Goal: Task Accomplishment & Management: Manage account settings

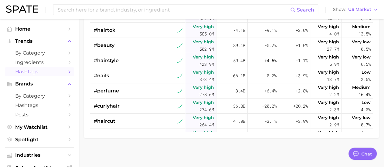
scroll to position [61, 0]
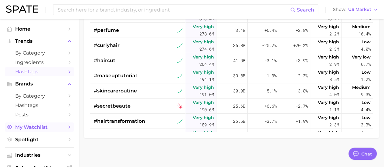
click at [39, 127] on span "My Watchlist" at bounding box center [39, 128] width 49 height 6
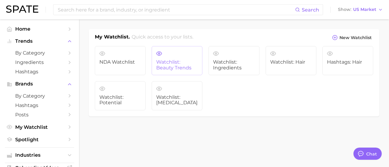
click at [173, 59] on link "Watchlist: Beauty Trends" at bounding box center [177, 60] width 51 height 29
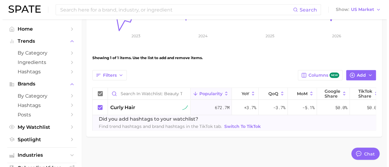
scroll to position [171, 0]
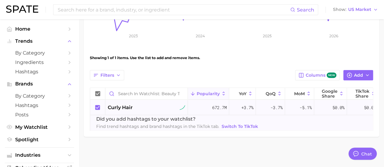
click at [125, 104] on span "curly hair" at bounding box center [120, 107] width 25 height 7
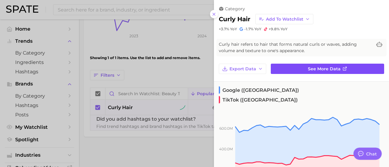
click at [308, 69] on span "See more data" at bounding box center [324, 69] width 33 height 5
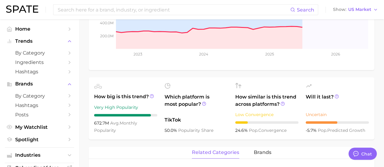
scroll to position [173, 0]
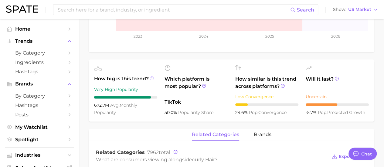
click at [152, 77] on icon at bounding box center [152, 78] width 4 height 4
click at [151, 78] on icon at bounding box center [152, 78] width 4 height 4
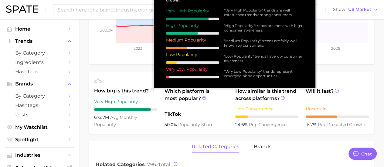
scroll to position [148, 0]
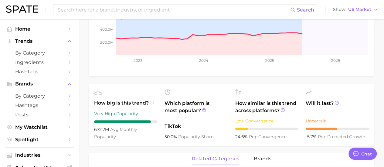
click at [152, 102] on icon at bounding box center [152, 103] width 4 height 4
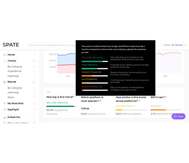
scroll to position [124, 0]
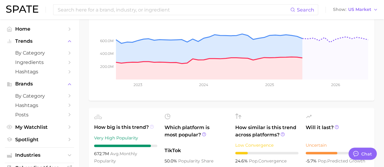
click at [152, 125] on icon at bounding box center [152, 127] width 4 height 4
click at [152, 126] on icon at bounding box center [152, 127] width 4 height 4
click at [203, 134] on icon at bounding box center [204, 134] width 4 height 4
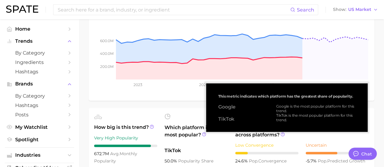
click at [201, 139] on span "Which platform is most popular?" at bounding box center [196, 134] width 63 height 20
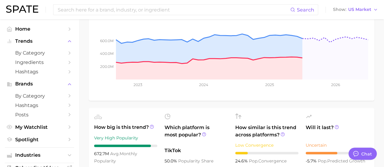
click at [282, 132] on span "How similar is this trend across platforms?" at bounding box center [266, 131] width 63 height 15
click at [282, 134] on icon at bounding box center [283, 134] width 4 height 4
click at [152, 126] on icon at bounding box center [152, 127] width 4 height 4
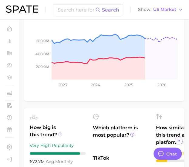
click at [60, 136] on icon at bounding box center [60, 134] width 4 height 4
click at [108, 145] on span "Which platform is most popular?" at bounding box center [121, 137] width 56 height 27
click at [60, 135] on icon at bounding box center [60, 133] width 1 height 1
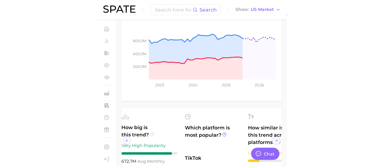
scroll to position [0, 0]
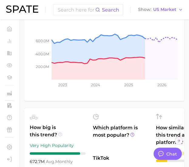
click at [60, 136] on icon at bounding box center [60, 134] width 4 height 4
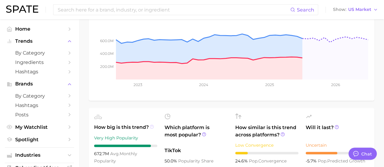
click at [151, 126] on icon at bounding box center [152, 127] width 4 height 4
click at [153, 126] on icon at bounding box center [152, 127] width 4 height 4
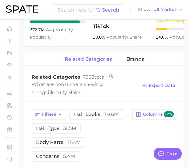
scroll to position [251, 0]
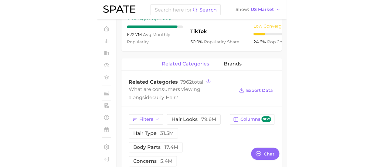
scroll to position [164, 0]
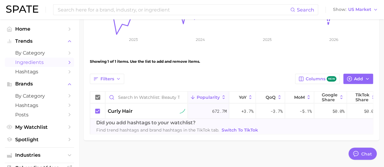
click at [45, 63] on span "Ingredients" at bounding box center [39, 63] width 49 height 6
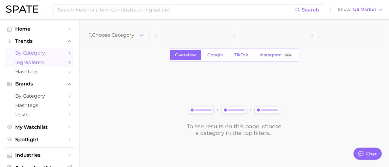
click at [45, 57] on link "by Category" at bounding box center [39, 52] width 69 height 9
click at [48, 125] on span "My Watchlist" at bounding box center [39, 128] width 49 height 6
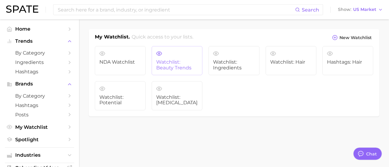
click at [177, 53] on link "Watchlist: Beauty Trends" at bounding box center [177, 60] width 51 height 29
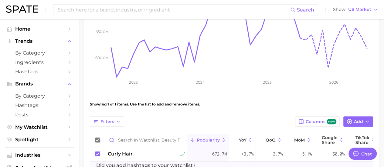
scroll to position [171, 0]
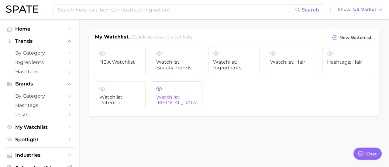
click at [178, 91] on link "Watchlist: [MEDICAL_DATA]" at bounding box center [177, 95] width 51 height 29
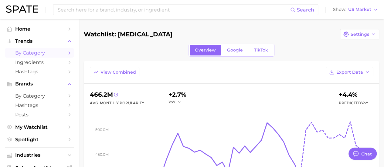
click at [32, 54] on span "by Category" at bounding box center [39, 53] width 49 height 6
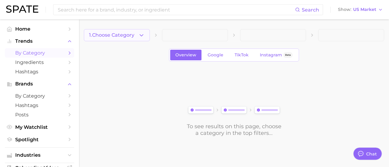
click at [141, 32] on icon "button" at bounding box center [141, 35] width 6 height 6
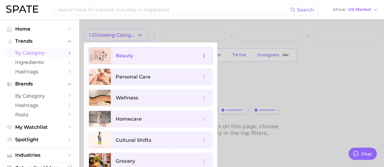
click at [149, 51] on span "beauty" at bounding box center [161, 56] width 101 height 16
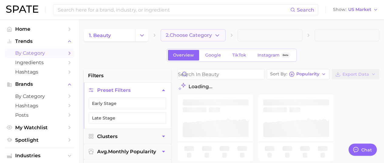
click at [208, 36] on span "2. Choose Category" at bounding box center [189, 35] width 46 height 5
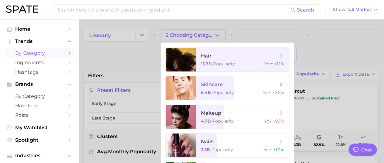
click at [215, 87] on span "skincare" at bounding box center [212, 84] width 22 height 6
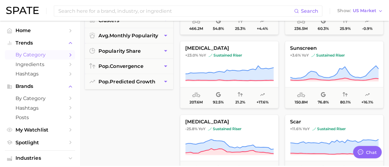
scroll to position [117, 0]
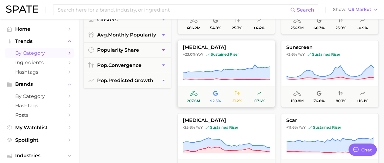
click at [228, 63] on button "[MEDICAL_DATA] +23.0% YoY sustained riser 207.6m 92.5% 21.2% +17.6%" at bounding box center [227, 73] width 98 height 67
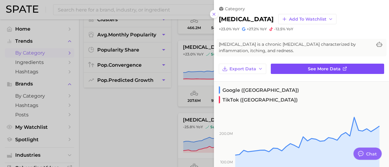
click at [321, 68] on span "See more data" at bounding box center [324, 69] width 33 height 5
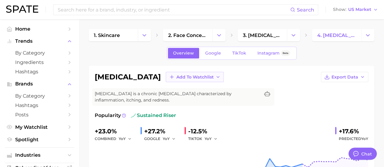
click at [176, 76] on span "Add to Watchlist" at bounding box center [194, 77] width 37 height 5
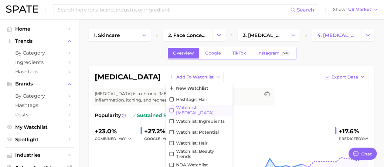
click at [176, 110] on span "Watchlist: [MEDICAL_DATA]" at bounding box center [202, 110] width 53 height 10
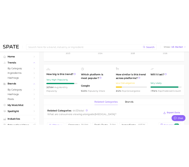
scroll to position [188, 0]
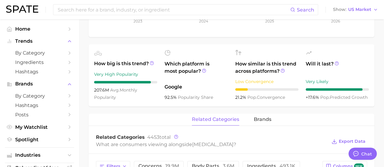
type textarea "x"
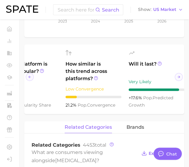
scroll to position [0, 96]
